Goal: Navigation & Orientation: Understand site structure

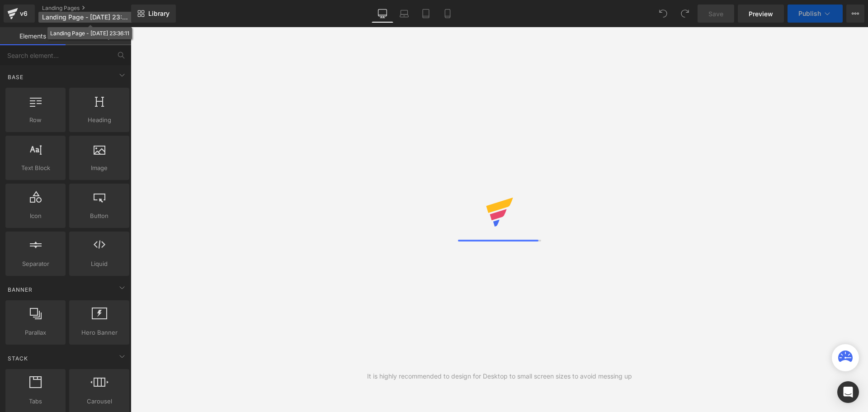
click at [83, 15] on span "Landing Page - [DATE] 23:36:11" at bounding box center [85, 17] width 87 height 7
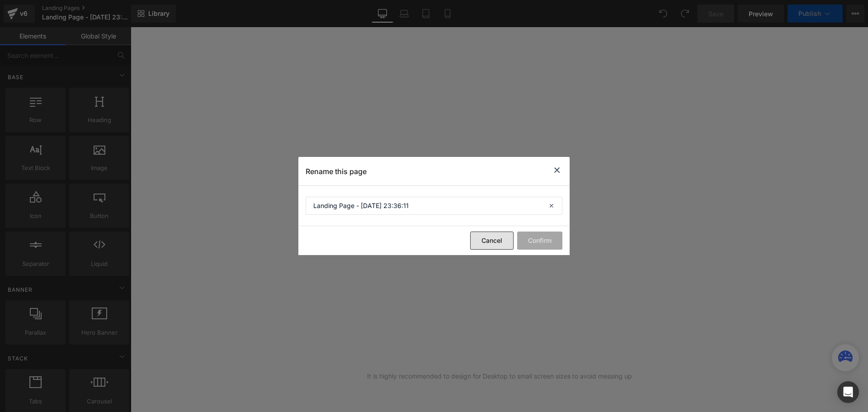
click at [496, 241] on button "Cancel" at bounding box center [491, 241] width 43 height 18
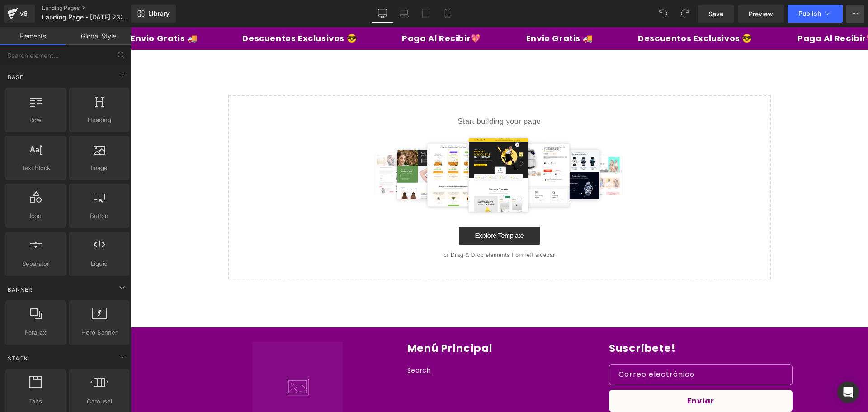
click at [853, 14] on icon at bounding box center [855, 13] width 7 height 7
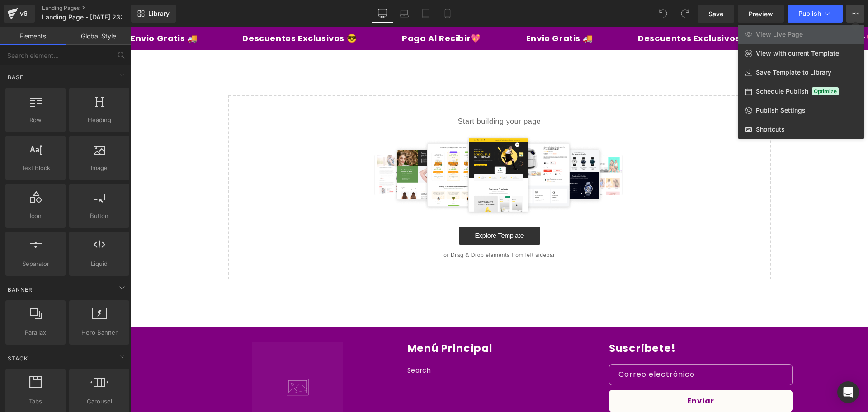
click at [548, 7] on div "Library Desktop Desktop Laptop Tablet Mobile Save Preview Publish Scheduled Vie…" at bounding box center [499, 14] width 737 height 18
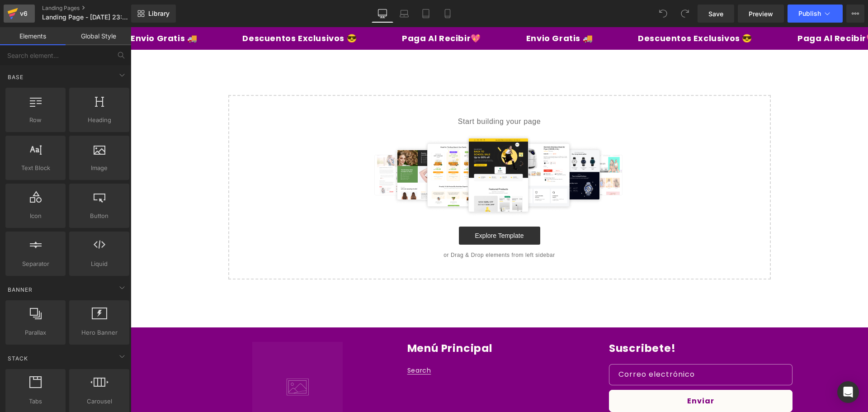
click at [20, 9] on div "v6" at bounding box center [23, 14] width 11 height 12
